Goal: Task Accomplishment & Management: Manage account settings

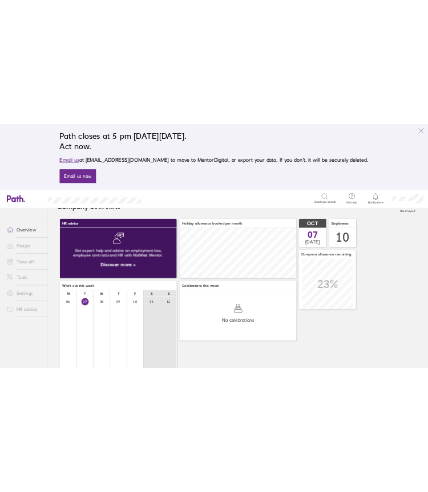
scroll to position [21, 0]
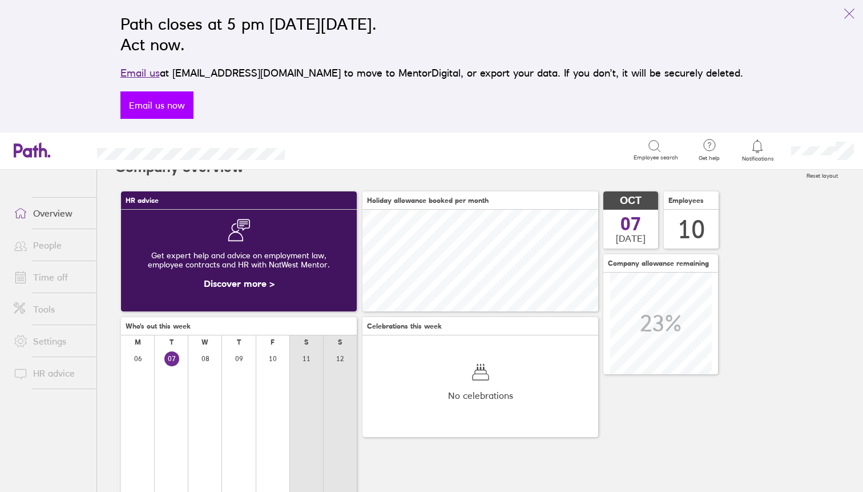
click at [194, 104] on link "Email us now" at bounding box center [156, 104] width 73 height 27
drag, startPoint x: 215, startPoint y: 76, endPoint x: 304, endPoint y: 70, distance: 89.3
click at [304, 70] on p "Email us at [EMAIL_ADDRESS][DOMAIN_NAME] to move to MentorDigital, or export yo…" at bounding box center [431, 73] width 623 height 16
copy p "[EMAIL_ADDRESS][DOMAIN_NAME]"
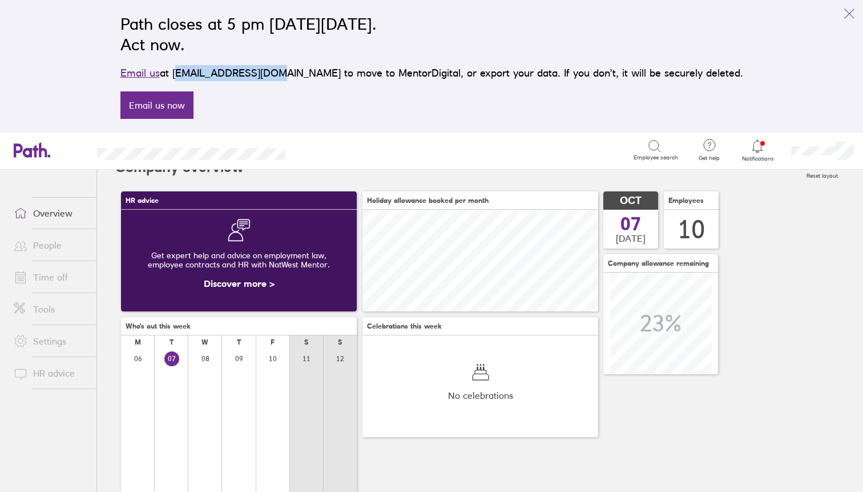
click at [52, 276] on link "Time off" at bounding box center [51, 276] width 92 height 23
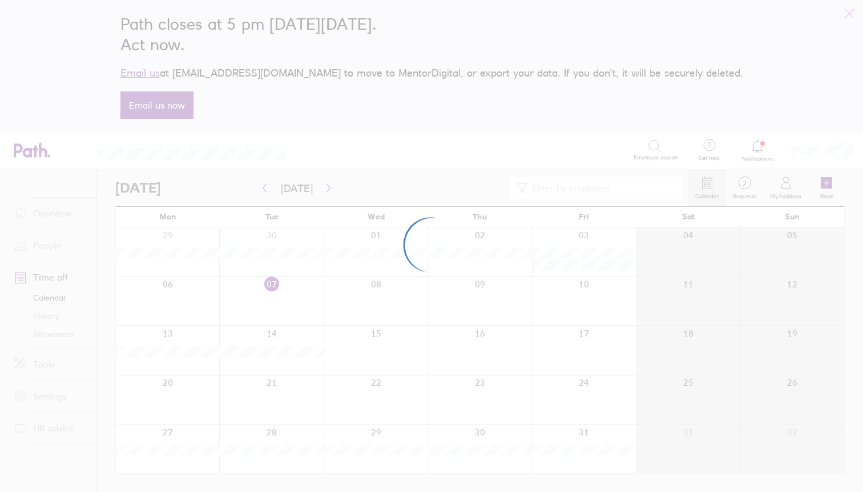
click at [766, 148] on div at bounding box center [431, 246] width 863 height 492
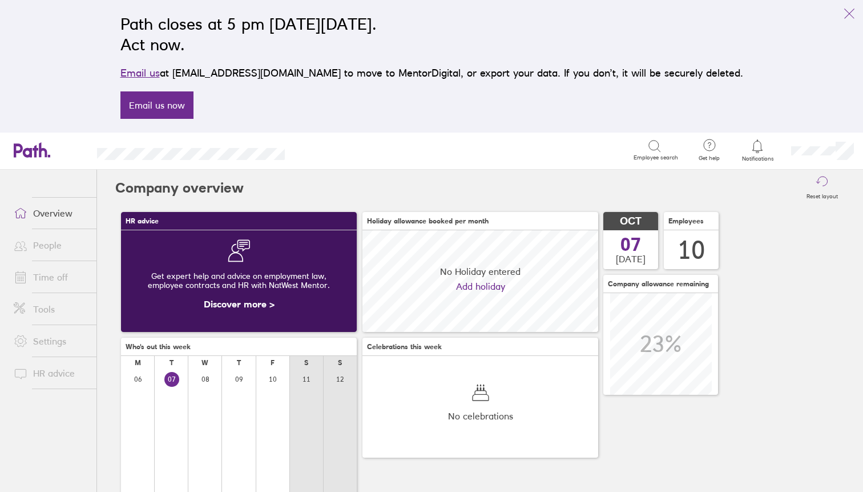
scroll to position [102, 236]
